Goal: Information Seeking & Learning: Learn about a topic

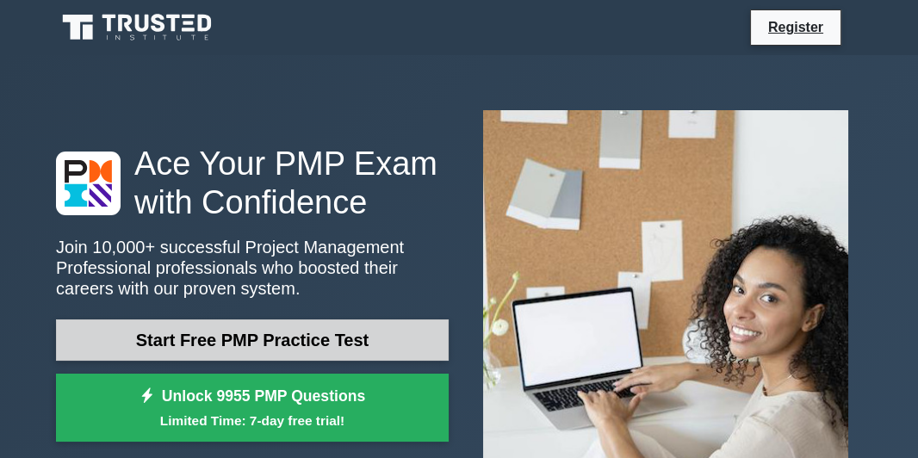
click at [325, 344] on link "Start Free PMP Practice Test" at bounding box center [252, 340] width 393 height 41
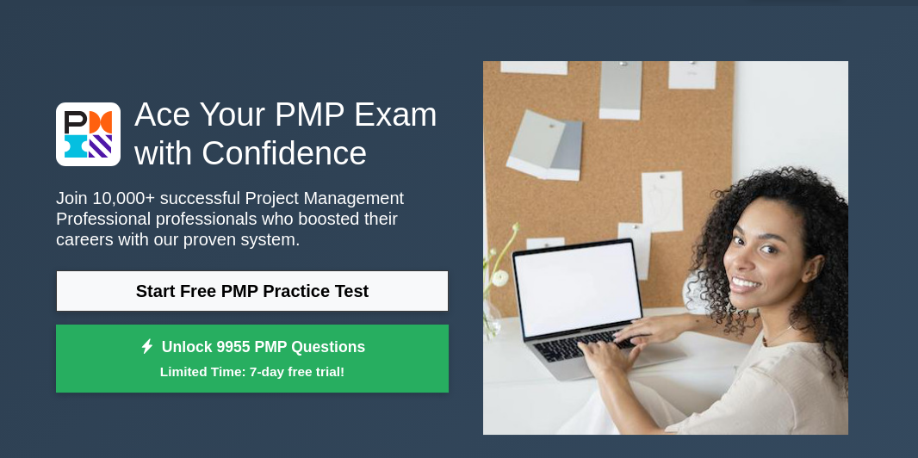
scroll to position [25, 0]
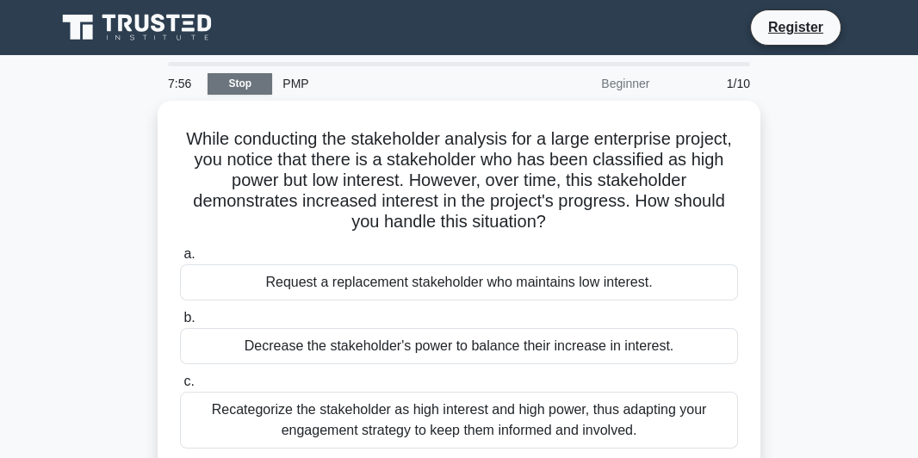
click at [246, 85] on link "Stop" at bounding box center [240, 84] width 65 height 22
click at [294, 78] on div "PMP" at bounding box center [390, 83] width 237 height 34
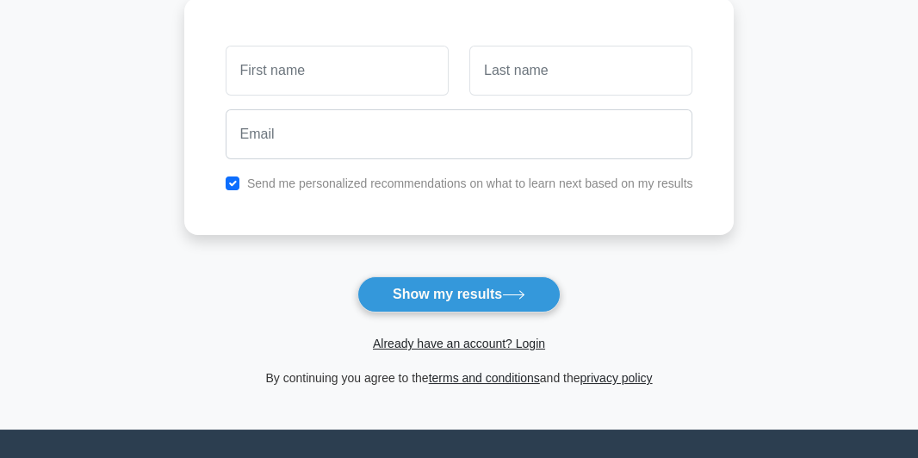
scroll to position [251, 0]
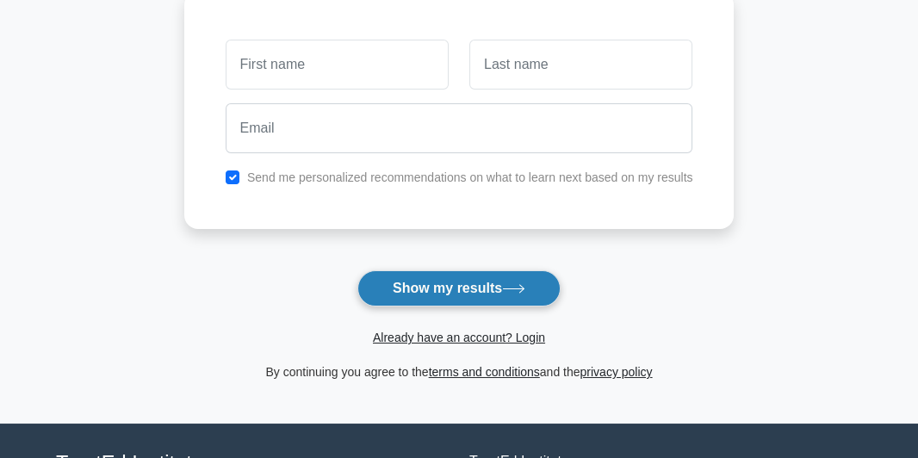
click at [469, 284] on button "Show my results" at bounding box center [459, 289] width 203 height 36
